Goal: Information Seeking & Learning: Learn about a topic

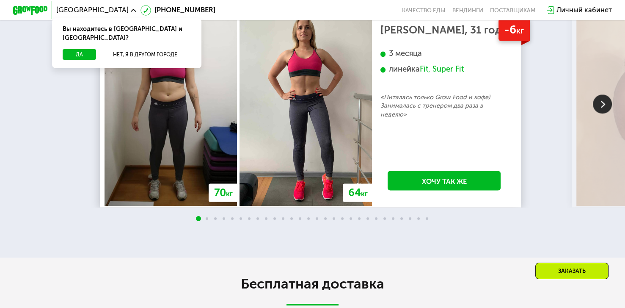
scroll to position [1436, 0]
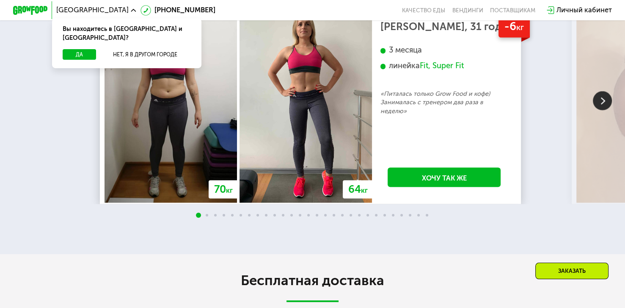
click at [602, 110] on img at bounding box center [602, 100] width 19 height 19
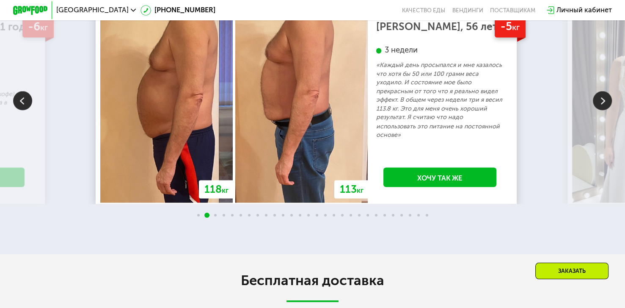
click at [602, 110] on img at bounding box center [602, 100] width 19 height 19
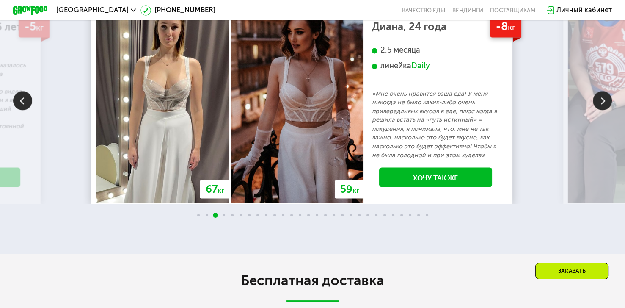
click at [603, 110] on img at bounding box center [602, 100] width 19 height 19
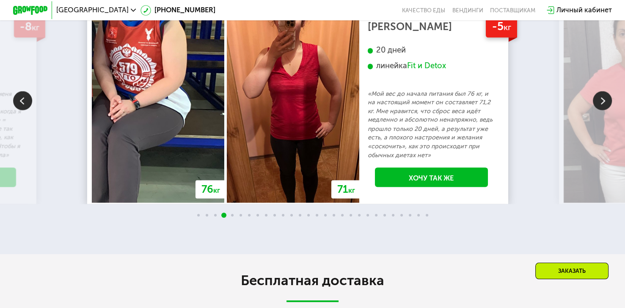
click at [603, 110] on img at bounding box center [602, 100] width 19 height 19
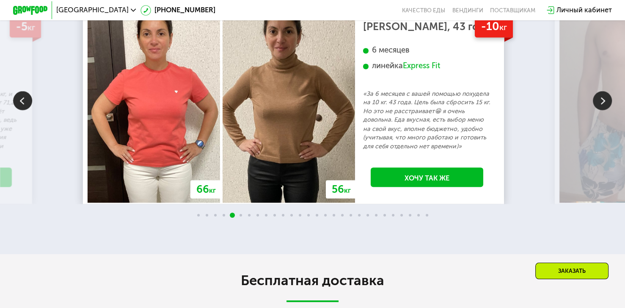
click at [603, 110] on img at bounding box center [602, 100] width 19 height 19
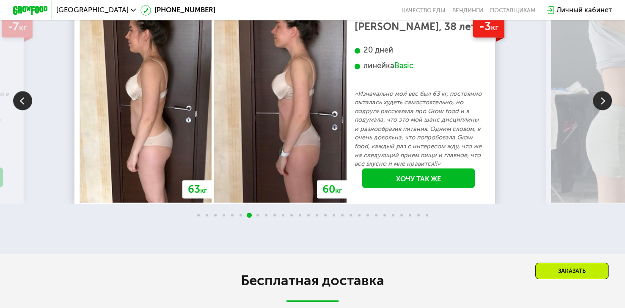
click at [603, 110] on img at bounding box center [602, 100] width 19 height 19
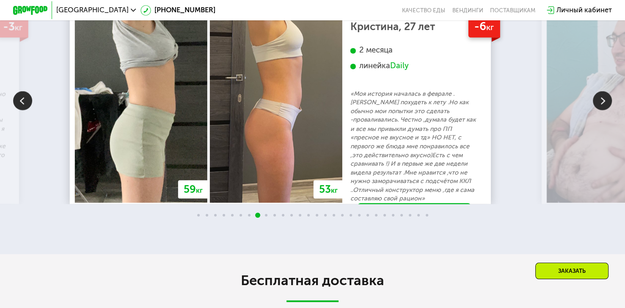
click at [603, 110] on img at bounding box center [602, 100] width 19 height 19
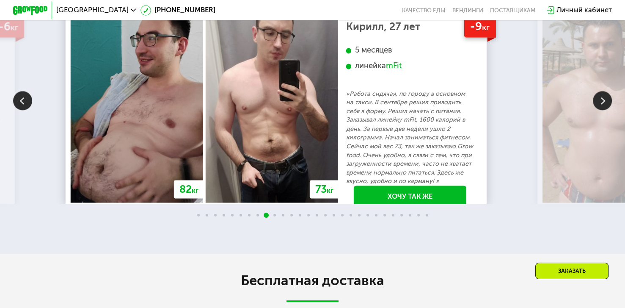
click at [603, 110] on img at bounding box center [602, 100] width 19 height 19
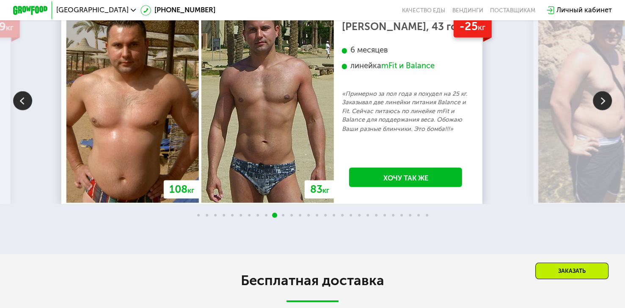
click at [603, 110] on img at bounding box center [602, 100] width 19 height 19
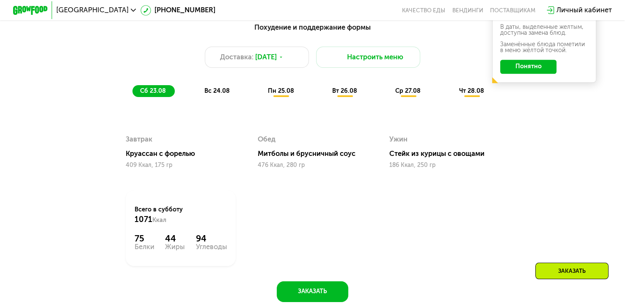
scroll to position [480, 0]
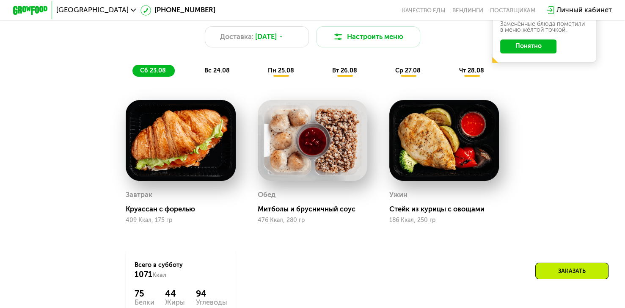
click at [213, 72] on span "вс 24.08" at bounding box center [216, 70] width 25 height 7
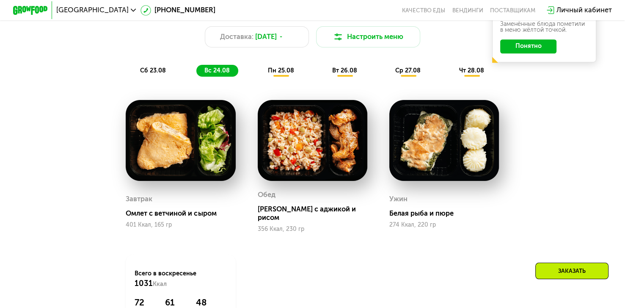
click at [276, 74] on span "пн 25.08" at bounding box center [281, 70] width 26 height 7
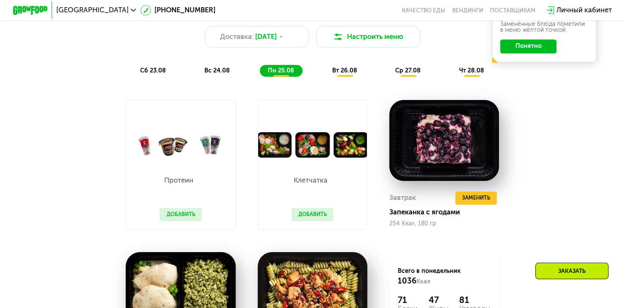
click at [339, 74] on span "вт 26.08" at bounding box center [344, 70] width 25 height 7
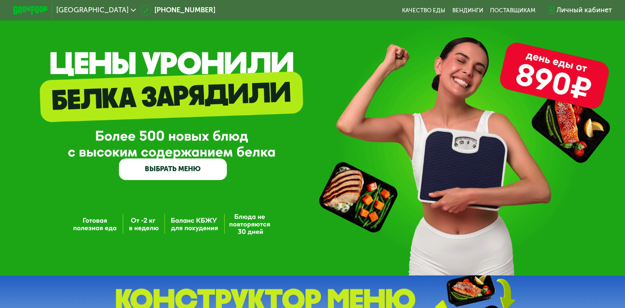
scroll to position [0, 0]
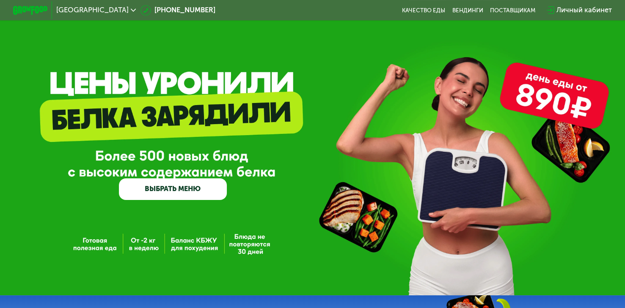
click at [131, 10] on use at bounding box center [133, 10] width 5 height 3
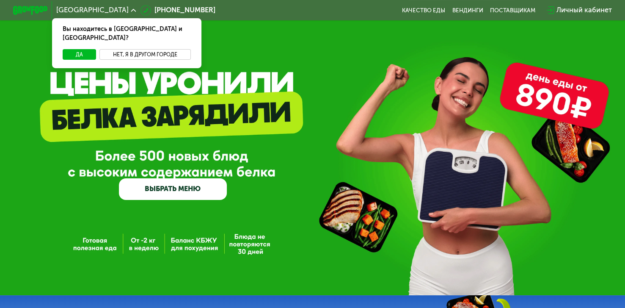
click at [121, 49] on button "Нет, я в другом городе" at bounding box center [144, 54] width 91 height 11
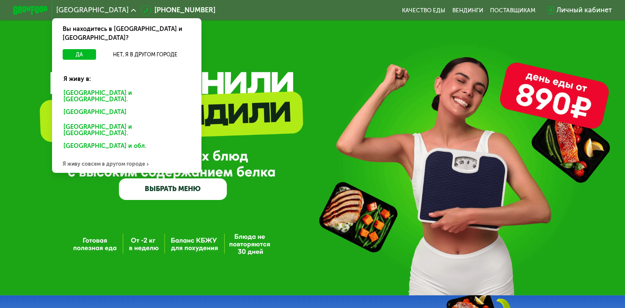
click at [102, 106] on div "Санкт-Петербурге и обл." at bounding box center [124, 113] width 135 height 14
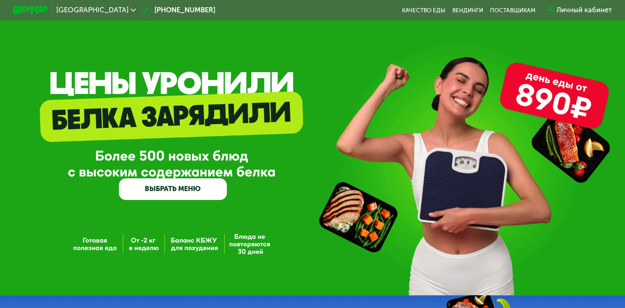
click at [160, 190] on link "ВЫБРАТЬ МЕНЮ" at bounding box center [173, 189] width 108 height 22
click at [178, 189] on link "ВЫБРАТЬ МЕНЮ" at bounding box center [173, 189] width 108 height 22
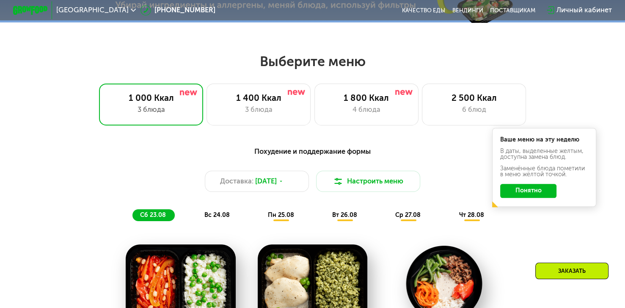
scroll to position [372, 0]
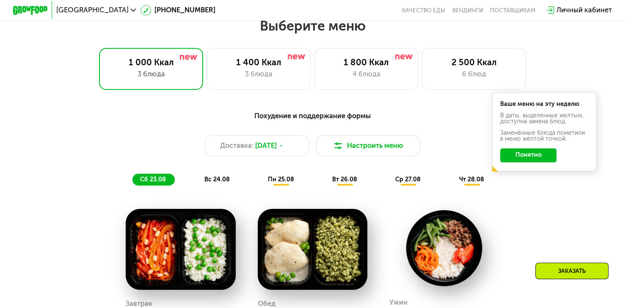
click at [225, 182] on span "вс 24.08" at bounding box center [216, 179] width 25 height 7
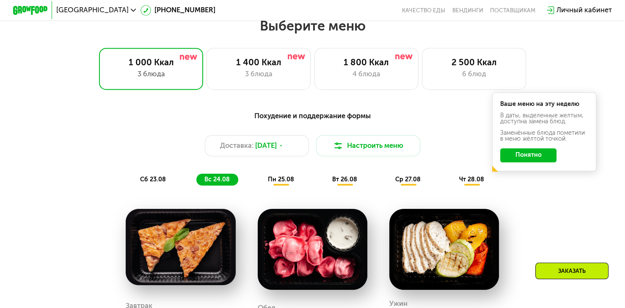
click at [275, 183] on span "пн 25.08" at bounding box center [281, 179] width 26 height 7
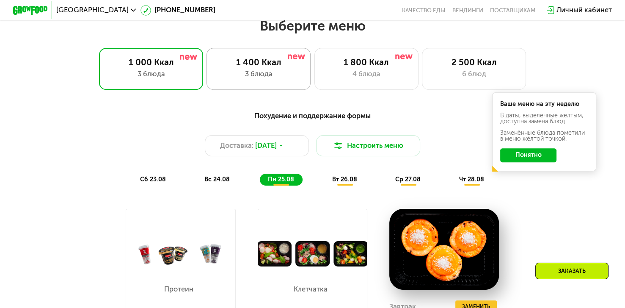
click at [270, 74] on div "3 блюда" at bounding box center [259, 74] width 86 height 11
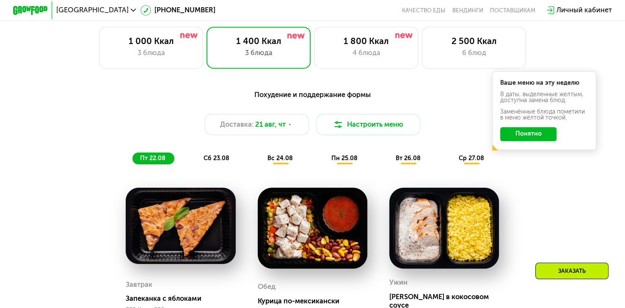
scroll to position [416, 0]
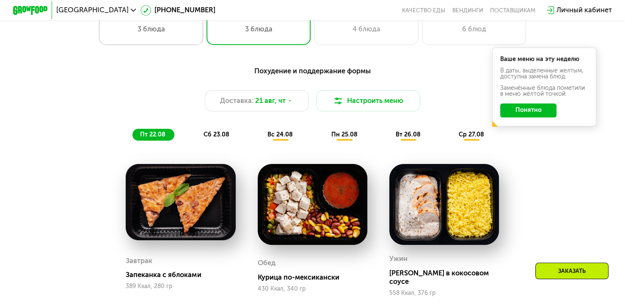
click at [181, 28] on div "3 блюда" at bounding box center [151, 29] width 86 height 11
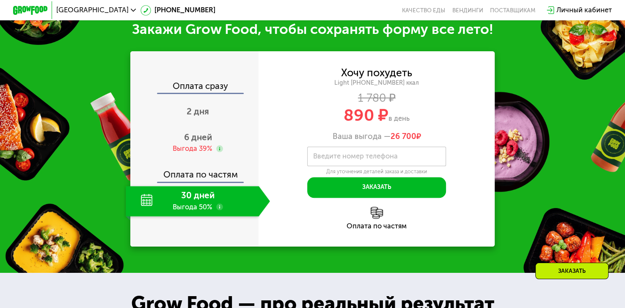
scroll to position [881, 0]
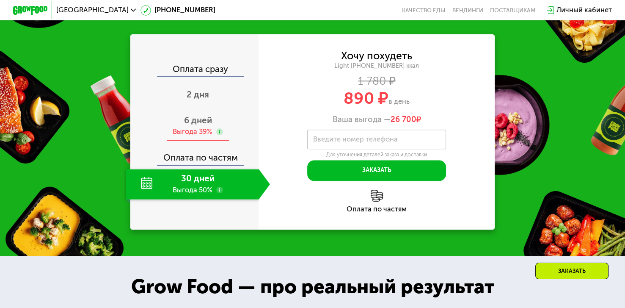
click at [194, 125] on span "6 дней" at bounding box center [198, 120] width 28 height 10
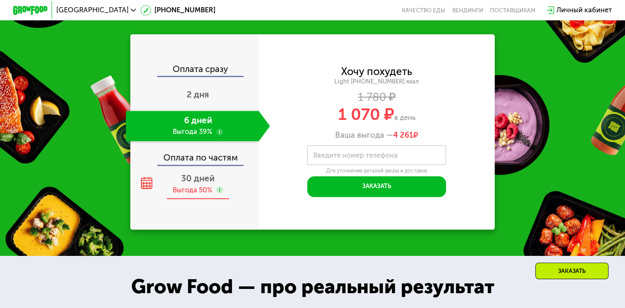
click at [203, 183] on span "30 дней" at bounding box center [197, 178] width 33 height 10
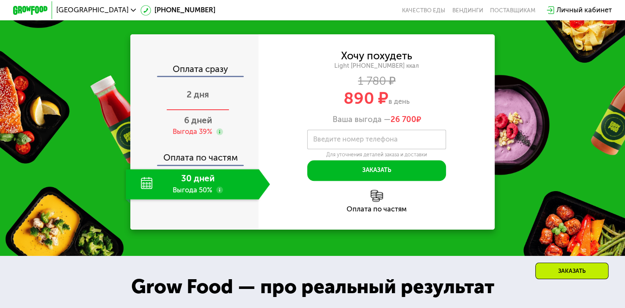
click at [202, 99] on span "2 дня" at bounding box center [198, 94] width 22 height 10
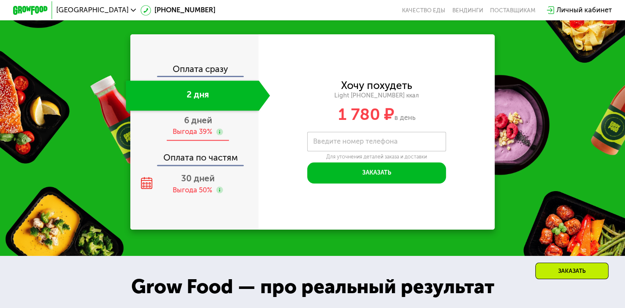
click at [203, 125] on span "6 дней" at bounding box center [198, 120] width 28 height 10
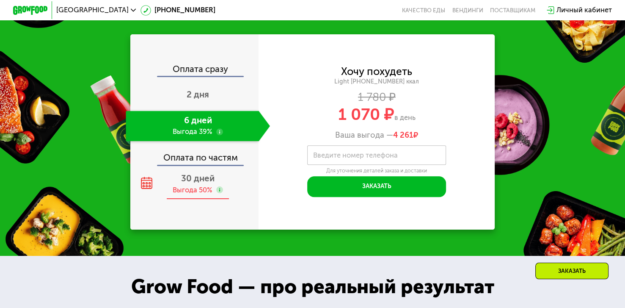
click at [203, 183] on span "30 дней" at bounding box center [197, 178] width 33 height 10
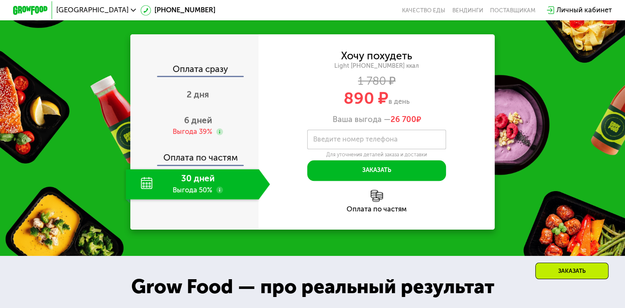
click at [218, 193] on use at bounding box center [219, 189] width 7 height 7
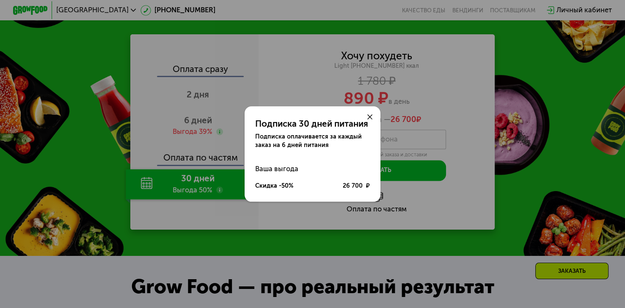
click at [371, 116] on use at bounding box center [369, 116] width 5 height 5
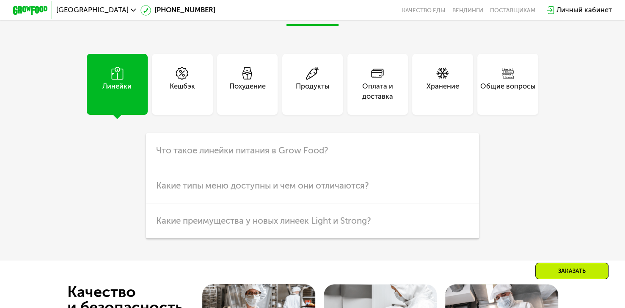
scroll to position [2119, 0]
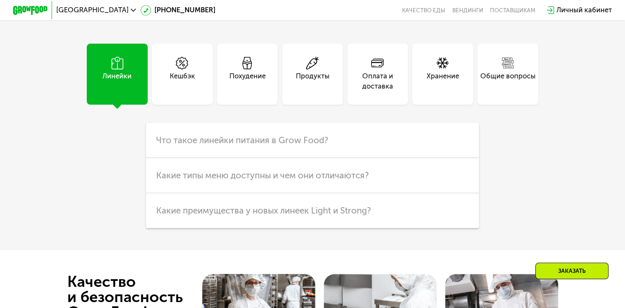
click at [179, 92] on div "Кешбэк" at bounding box center [182, 81] width 25 height 21
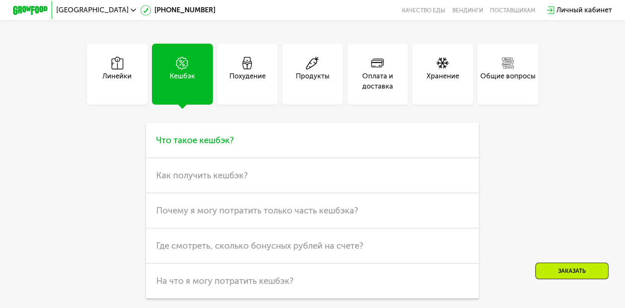
click at [222, 145] on span "Что такое кешбэк?" at bounding box center [195, 140] width 78 height 10
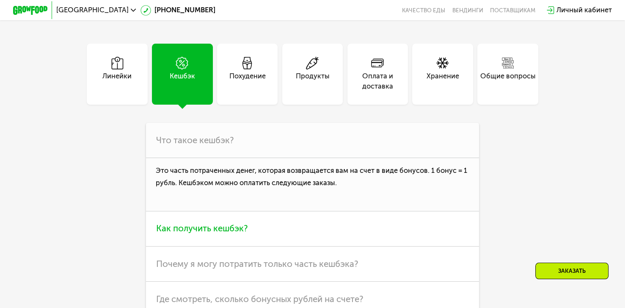
click at [229, 233] on span "Как получить кешбэк?" at bounding box center [202, 228] width 92 height 10
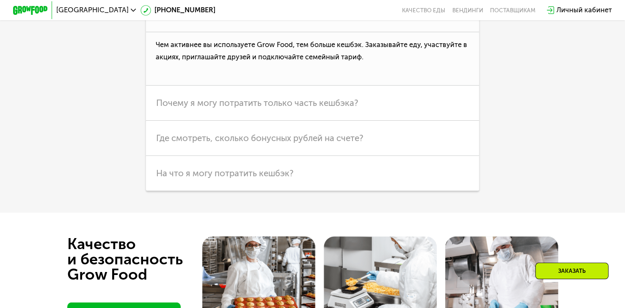
scroll to position [2283, 0]
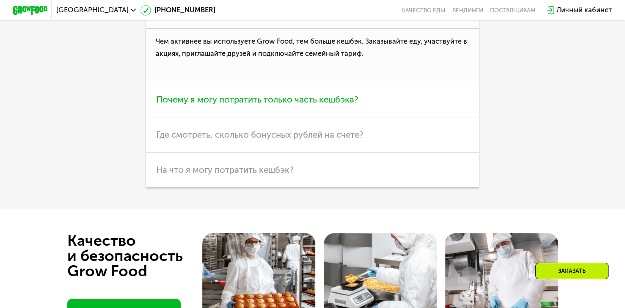
click at [303, 105] on span "Почему я могу потратить только часть кешбэка?" at bounding box center [257, 99] width 202 height 10
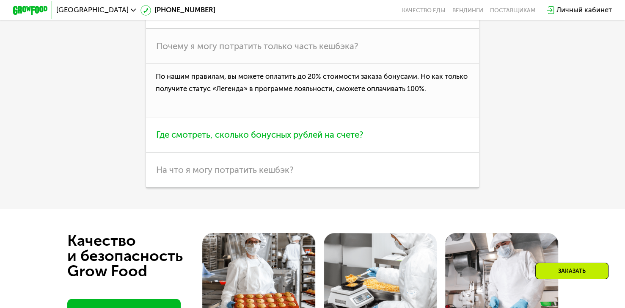
click at [271, 140] on span "Где смотреть, сколько бонусных рублей на счете?" at bounding box center [259, 134] width 207 height 10
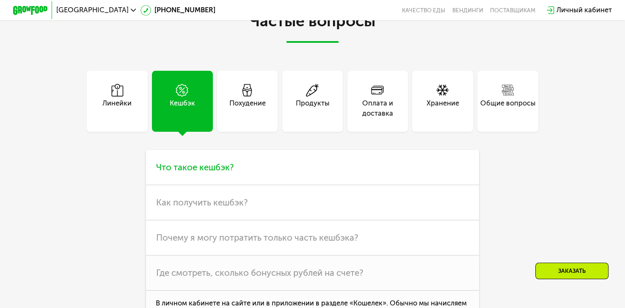
scroll to position [2089, 0]
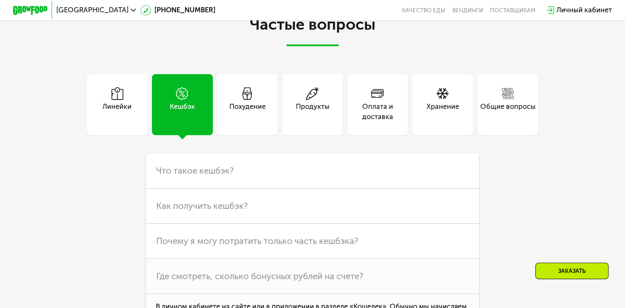
click at [257, 122] on div "Похудение" at bounding box center [247, 112] width 36 height 21
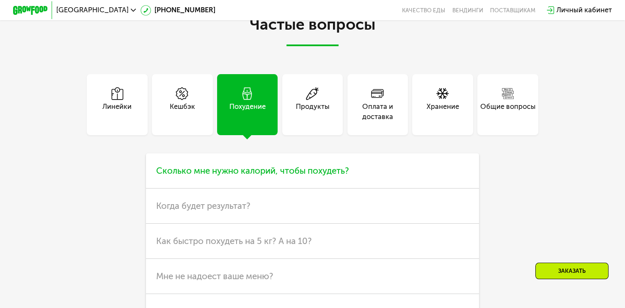
click at [310, 176] on span "Сколько мне нужно калорий, чтобы похудеть?" at bounding box center [252, 170] width 193 height 10
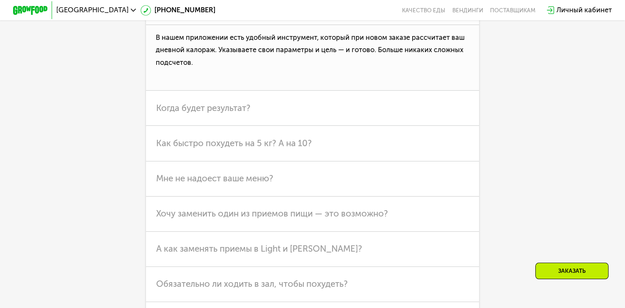
scroll to position [2260, 0]
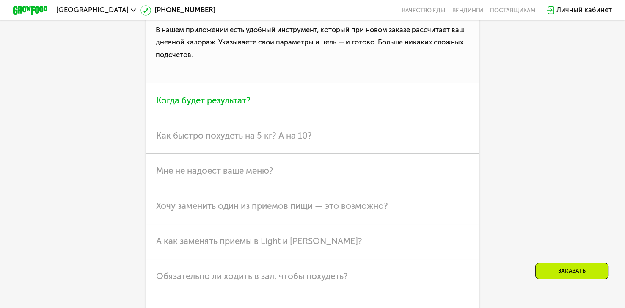
click at [229, 118] on h3 "Когда будет результат?" at bounding box center [312, 100] width 333 height 35
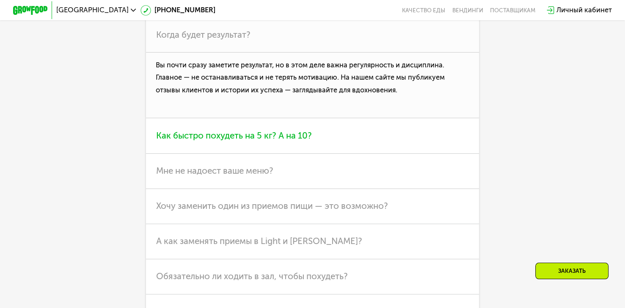
click at [246, 140] on span "Как быстро похудеть на 5 кг? А на 10?" at bounding box center [234, 135] width 156 height 10
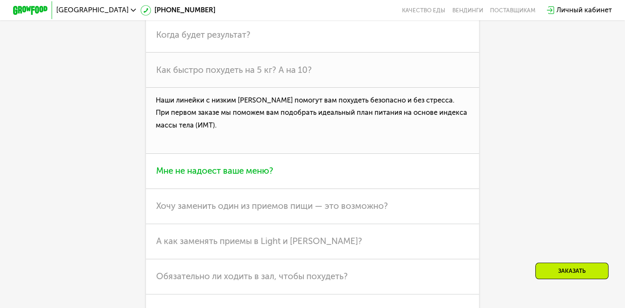
click at [253, 176] on span "Мне не надоест ваше меню?" at bounding box center [214, 170] width 117 height 10
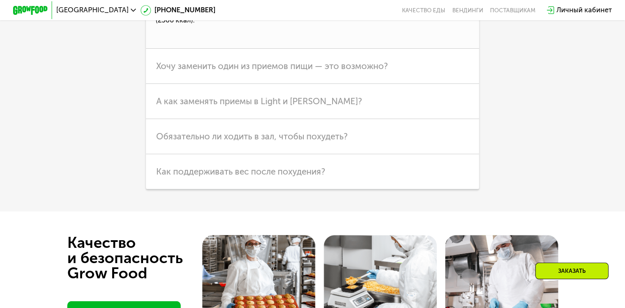
scroll to position [2427, 0]
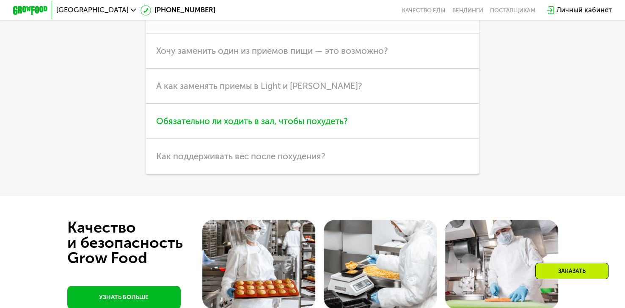
click at [284, 126] on span "Обязательно ли ходить в зал, чтобы похудеть?" at bounding box center [252, 121] width 192 height 10
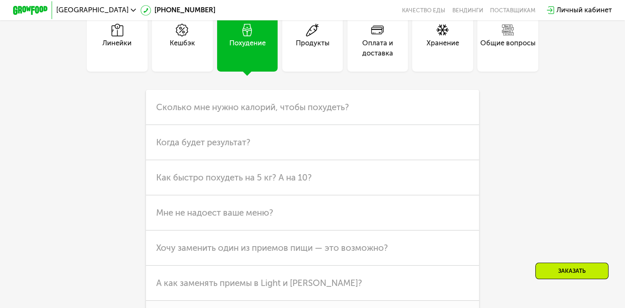
scroll to position [2163, 0]
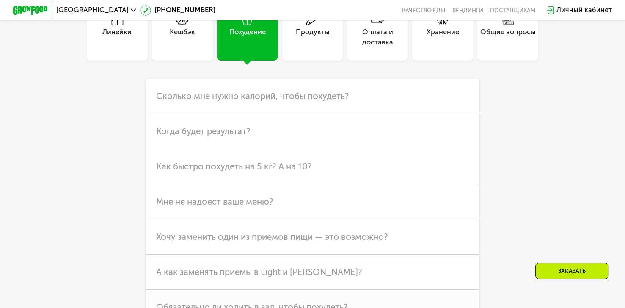
click at [499, 44] on div "Общие вопросы" at bounding box center [507, 37] width 55 height 21
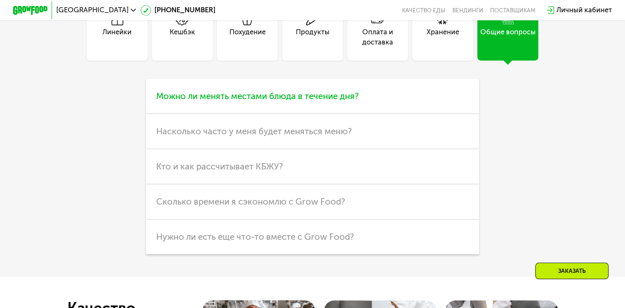
click at [346, 101] on span "Можно ли менять местами блюда в течение дня?" at bounding box center [257, 96] width 203 height 10
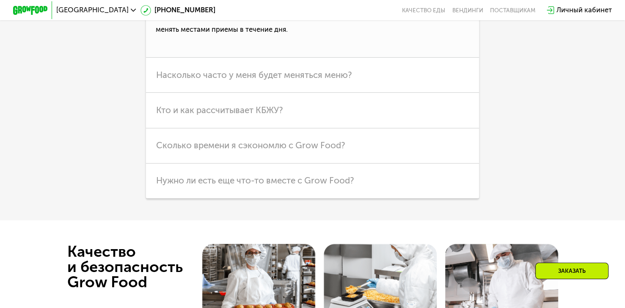
scroll to position [2296, 0]
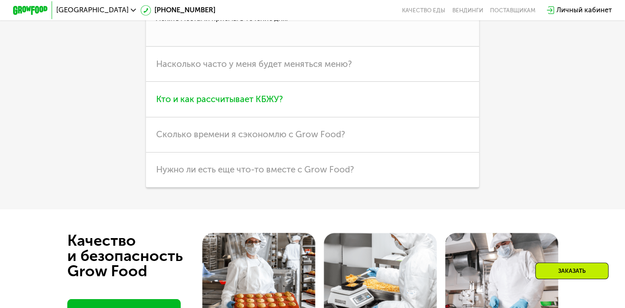
click at [262, 104] on span "Кто и как рассчитывает КБЖУ?" at bounding box center [219, 99] width 127 height 10
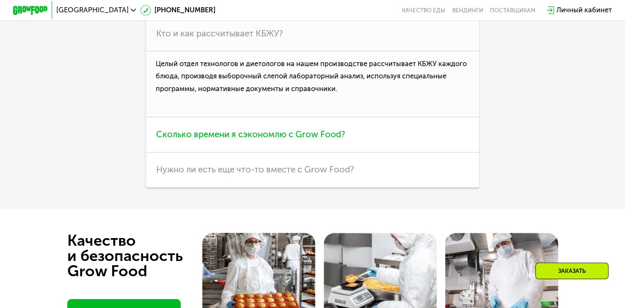
click at [259, 139] on span "Сколько времени я сэкономлю с Grow Food?" at bounding box center [250, 134] width 189 height 10
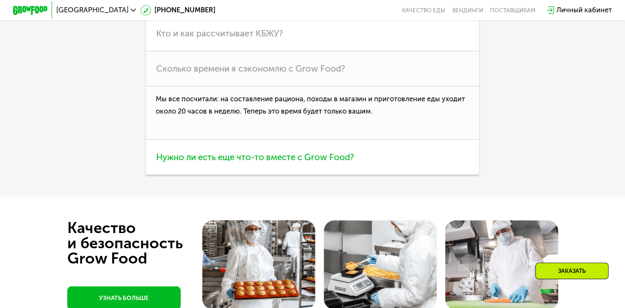
click at [317, 162] on span "Нужно ли есть еще что-то вместе с Grow Food?" at bounding box center [255, 157] width 198 height 10
